Goal: Task Accomplishment & Management: Manage account settings

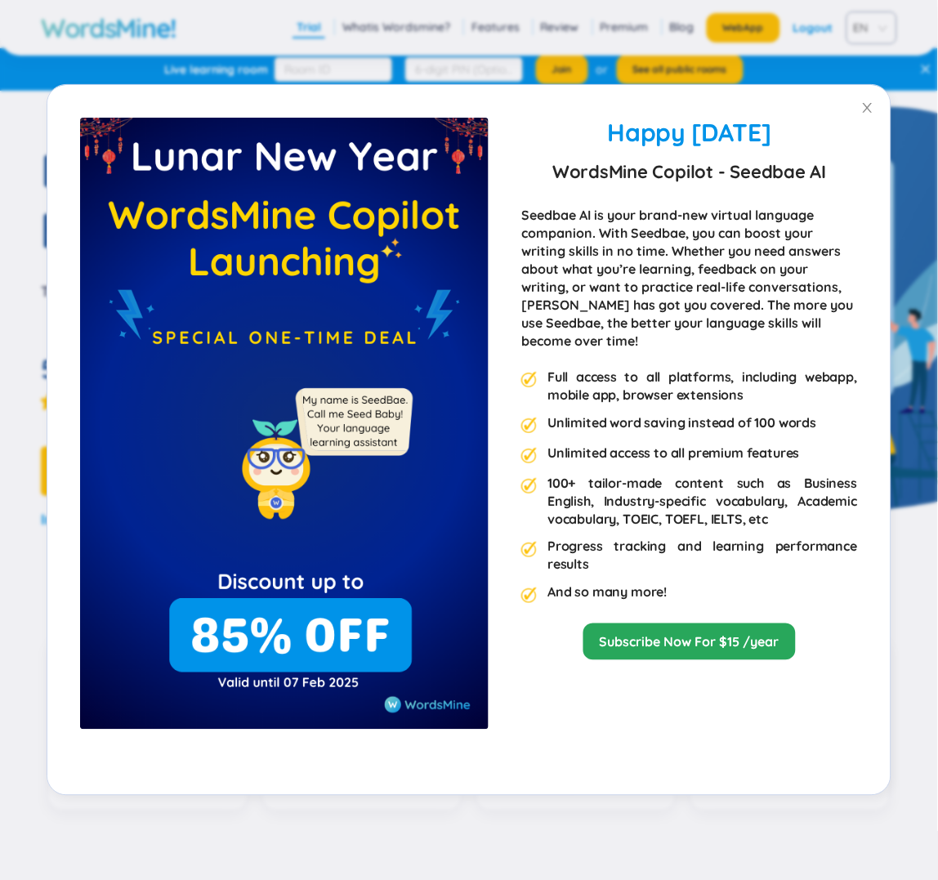
scroll to position [22, 0]
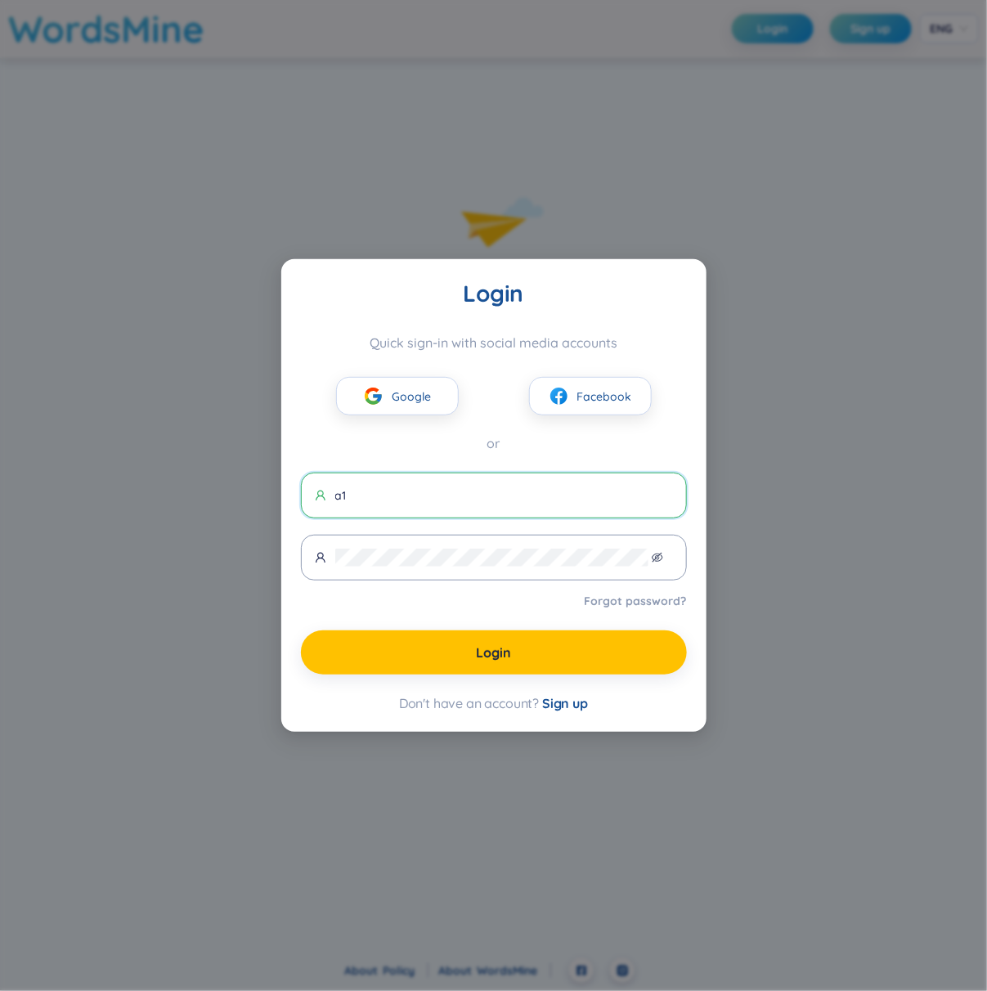
type input "a"
type input "an1@gmail.com"
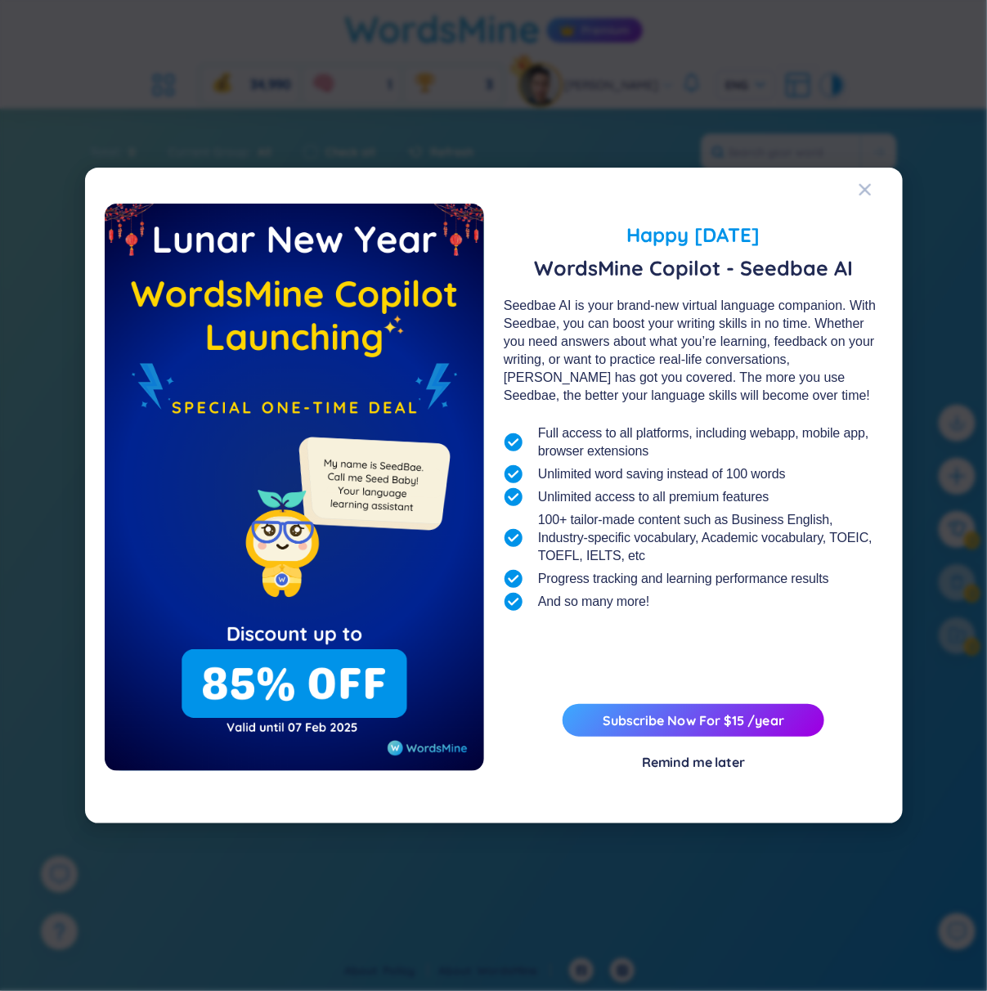
click at [655, 142] on div "Happy Lunar New Year 2025 WordsMine Copilot - Seedbae AI Seedbae AI is your bra…" at bounding box center [493, 495] width 987 height 991
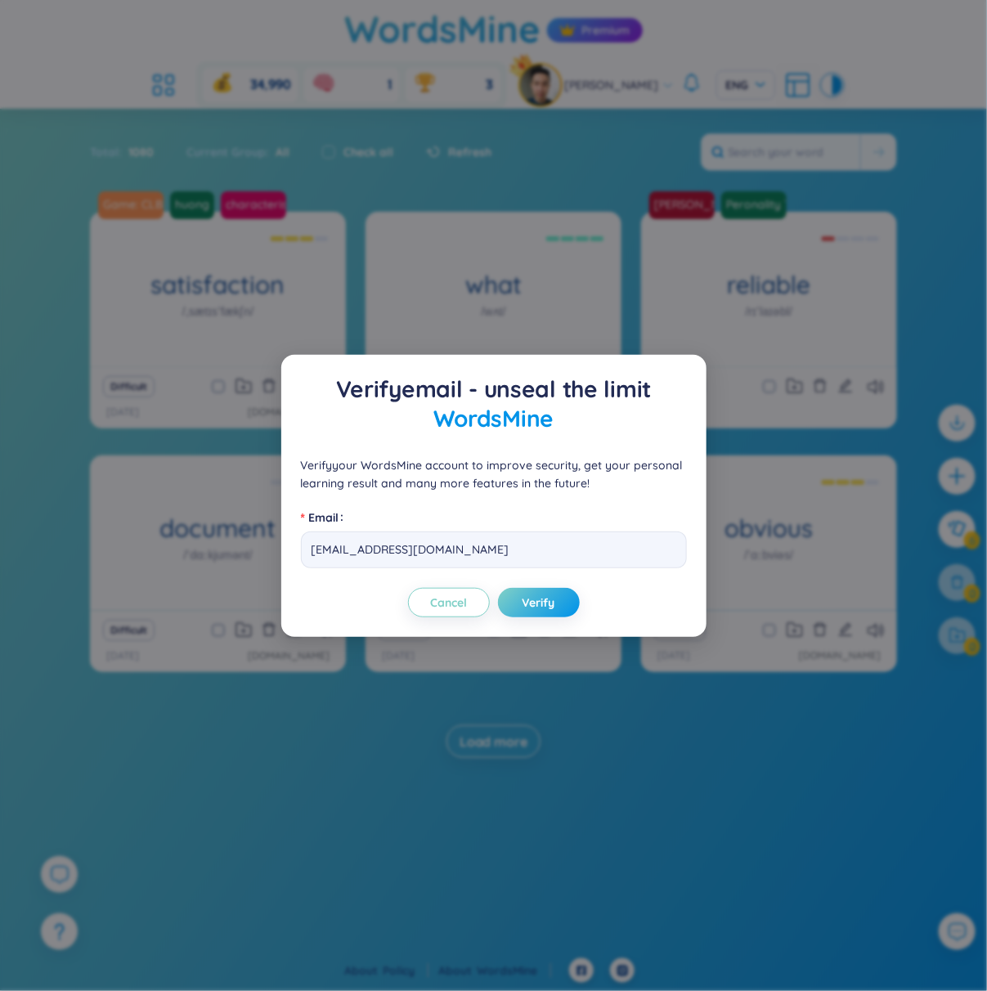
click at [638, 142] on div "Verify email - unseal the limit WordsMine Verify your WordsMine account to impr…" at bounding box center [493, 495] width 987 height 991
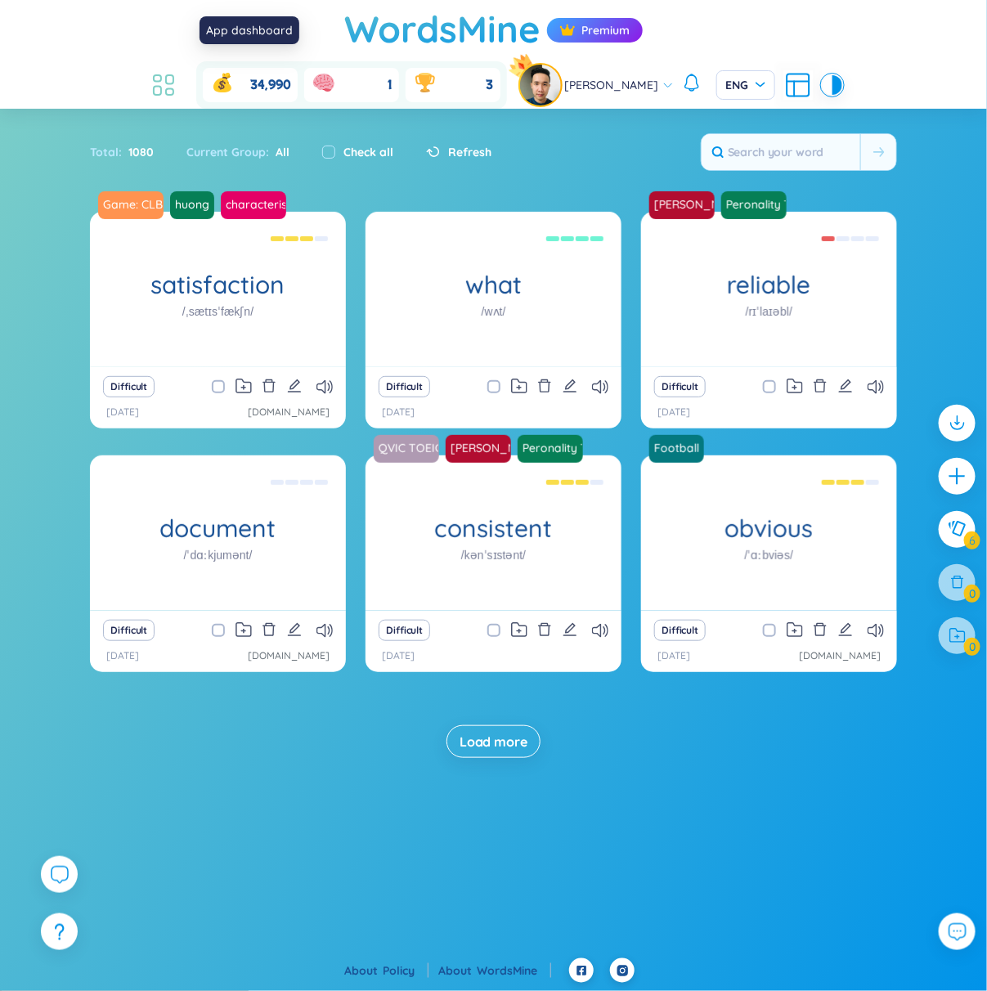
click at [173, 75] on icon at bounding box center [169, 79] width 7 height 9
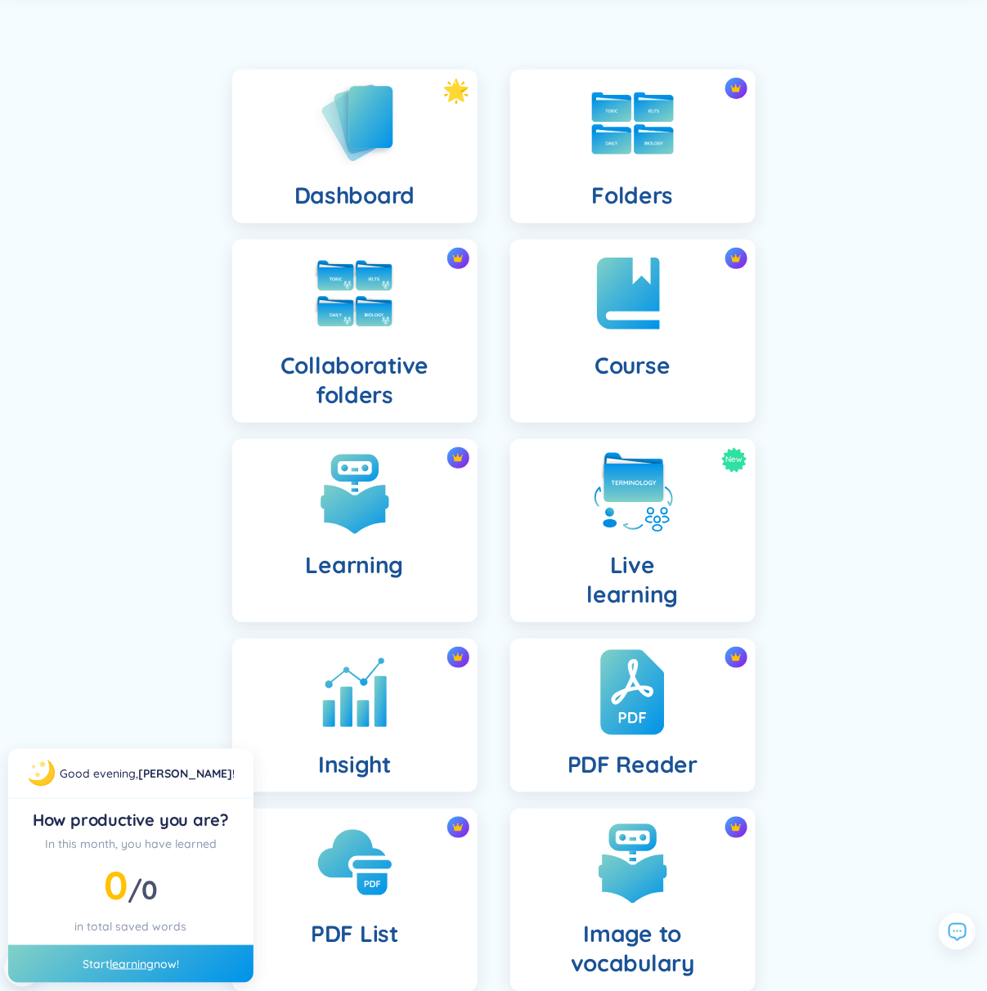
scroll to position [163, 0]
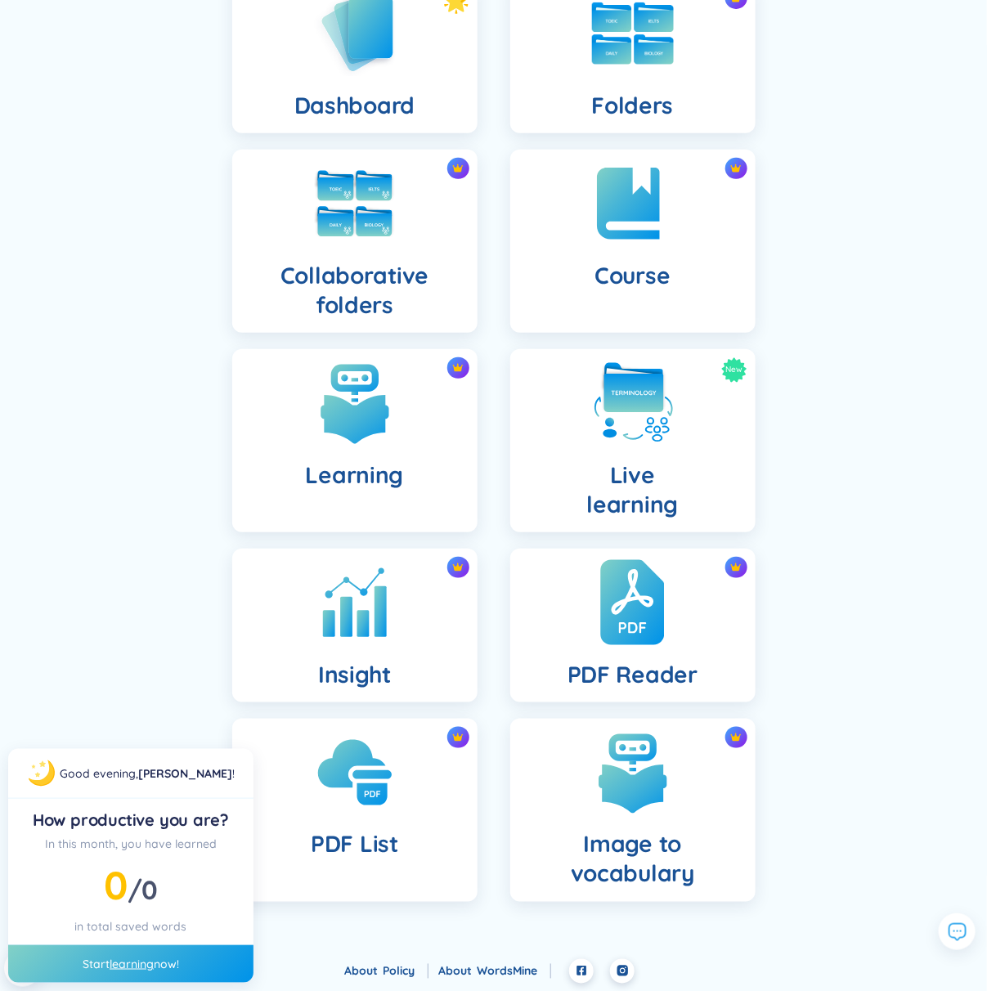
click at [615, 586] on img at bounding box center [632, 602] width 64 height 90
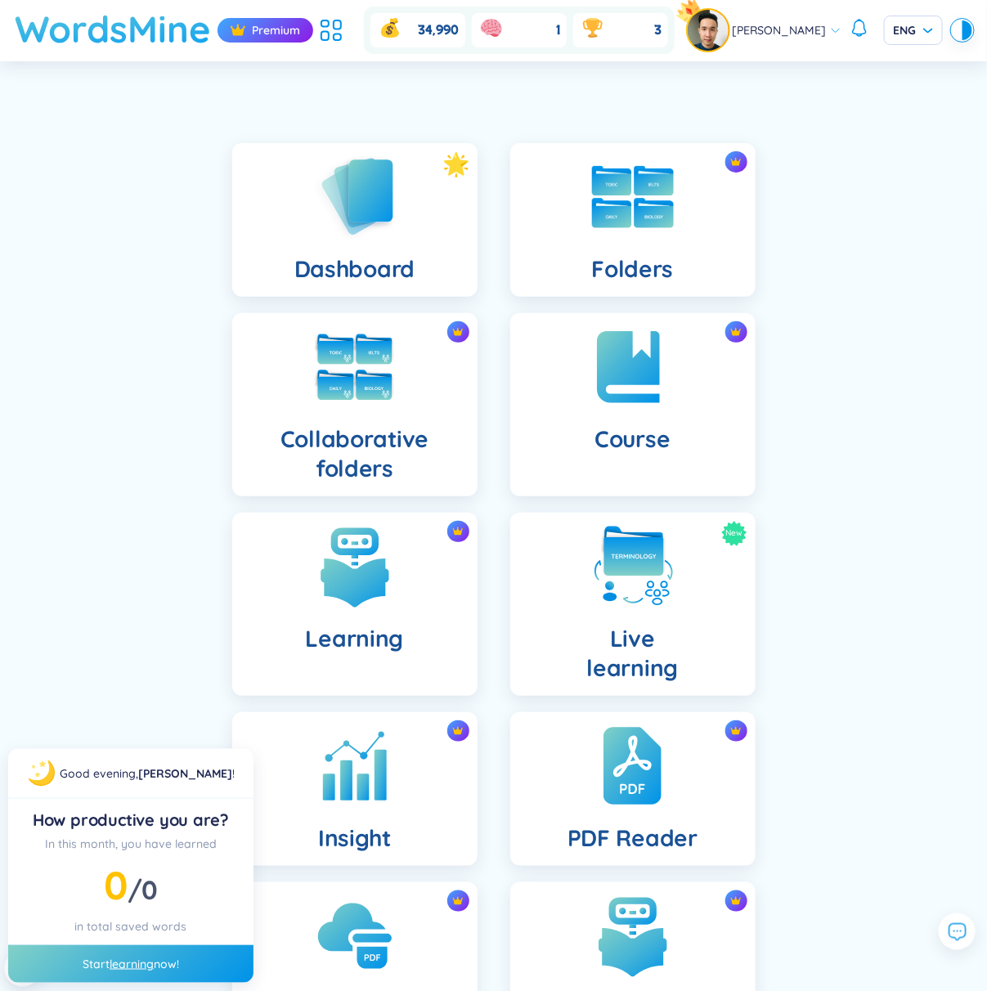
click at [163, 30] on h1 "WordsMine" at bounding box center [113, 29] width 196 height 58
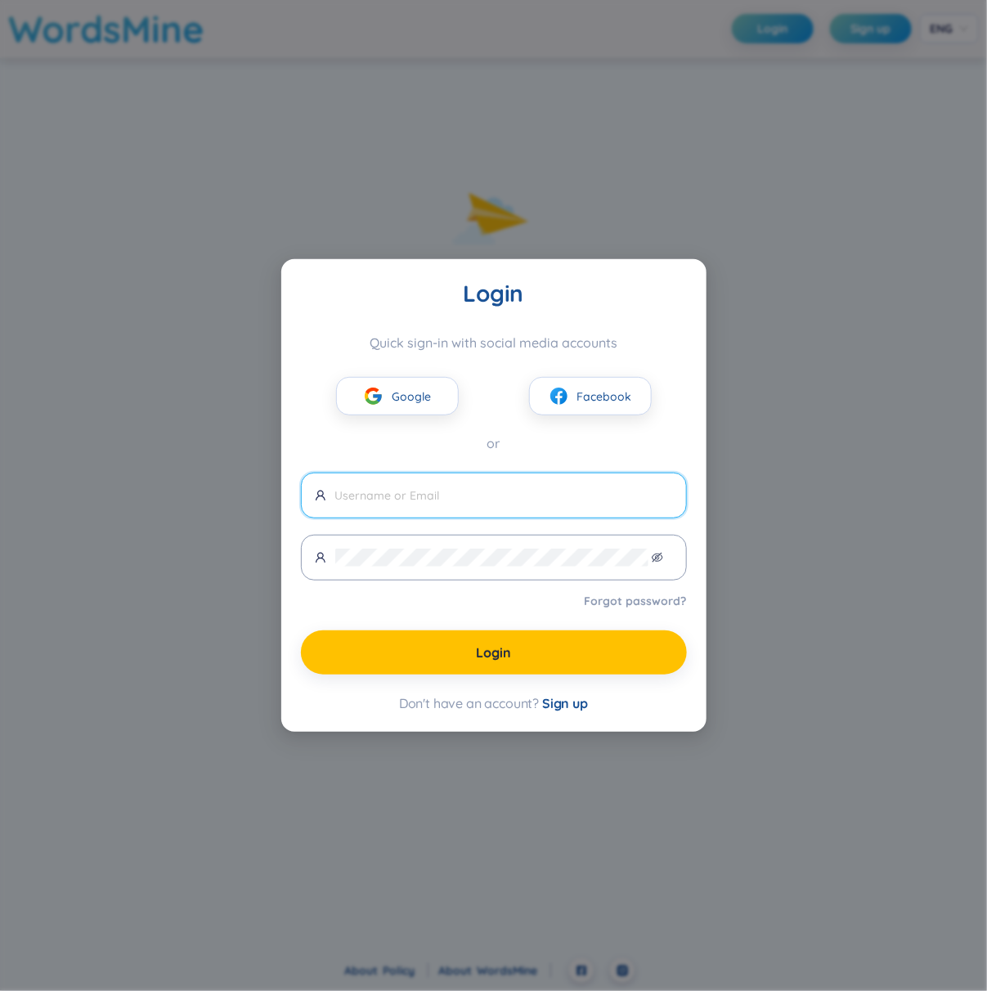
click at [575, 492] on input "text" at bounding box center [504, 495] width 338 height 18
type input "[EMAIL_ADDRESS][DOMAIN_NAME]"
